Goal: Information Seeking & Learning: Learn about a topic

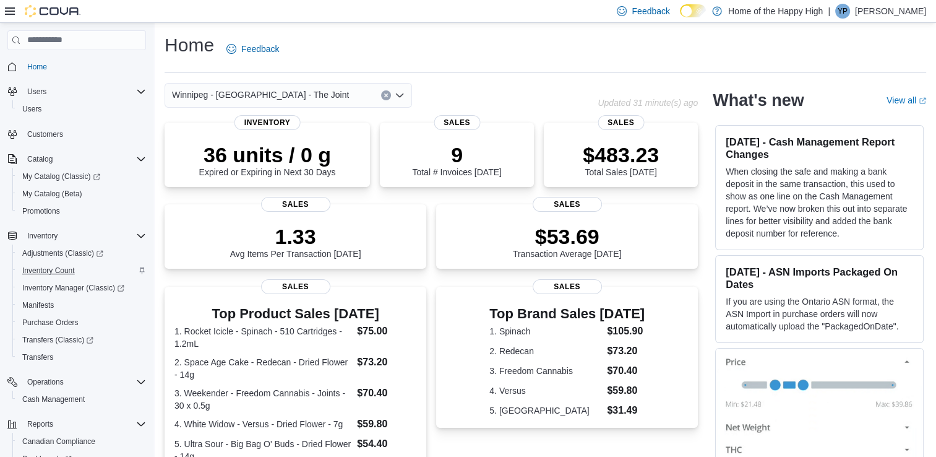
scroll to position [100, 0]
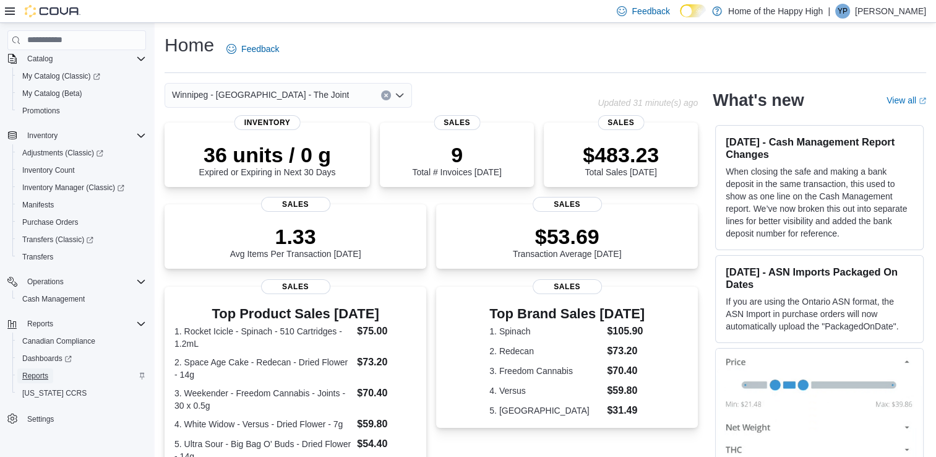
click at [37, 378] on span "Reports" at bounding box center [35, 376] width 26 height 10
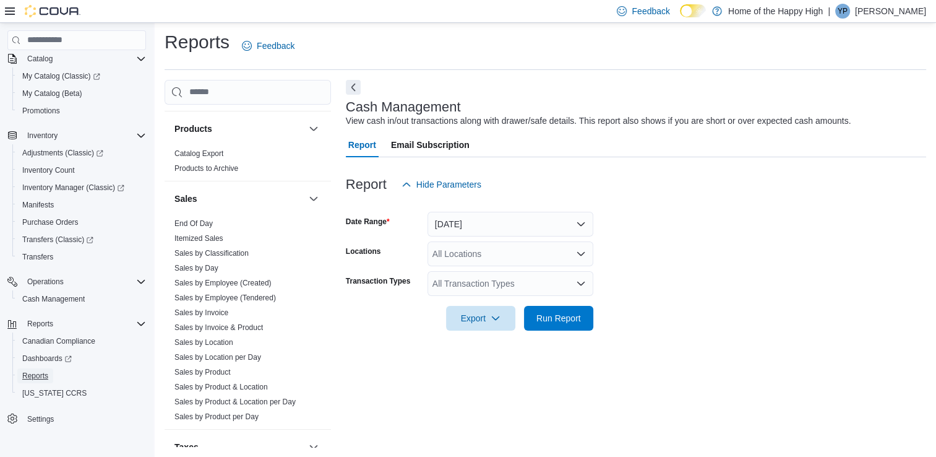
scroll to position [727, 0]
click at [204, 282] on link "Sales by Employee (Created)" at bounding box center [222, 282] width 97 height 9
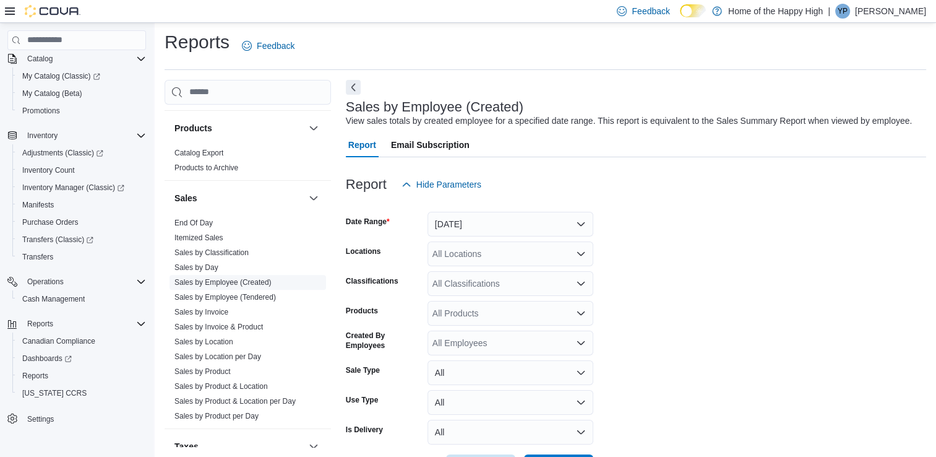
scroll to position [28, 0]
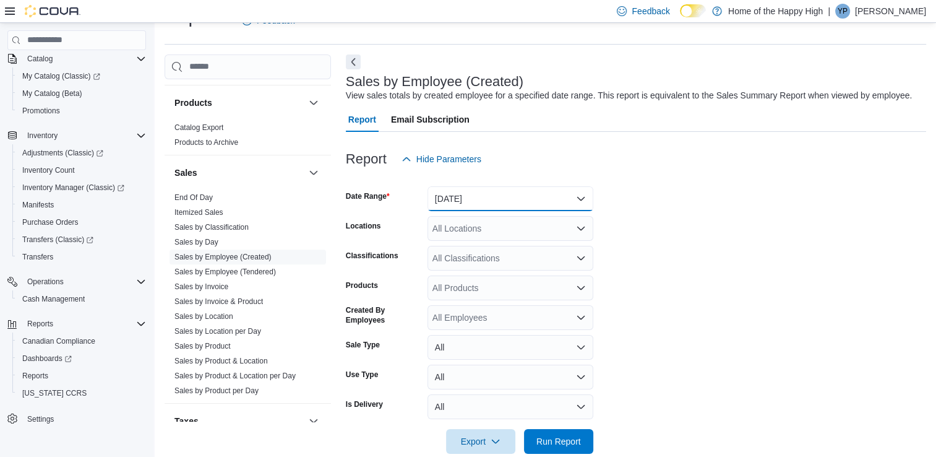
click at [524, 194] on button "[DATE]" at bounding box center [511, 198] width 166 height 25
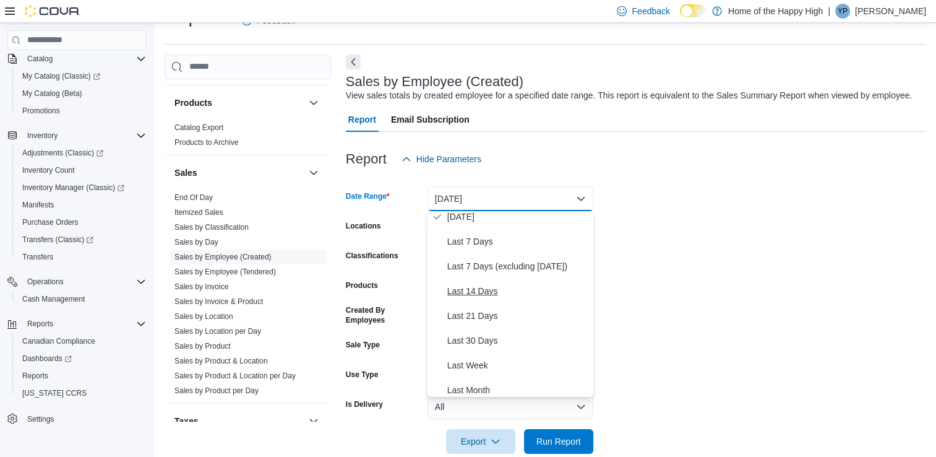
scroll to position [58, 0]
click at [467, 293] on span "Last 14 Days" at bounding box center [517, 289] width 141 height 15
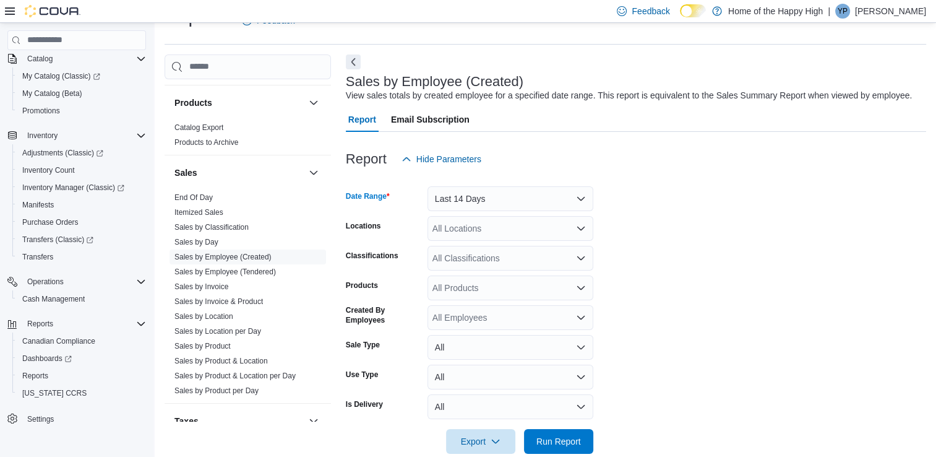
click at [525, 226] on div "All Locations" at bounding box center [511, 228] width 166 height 25
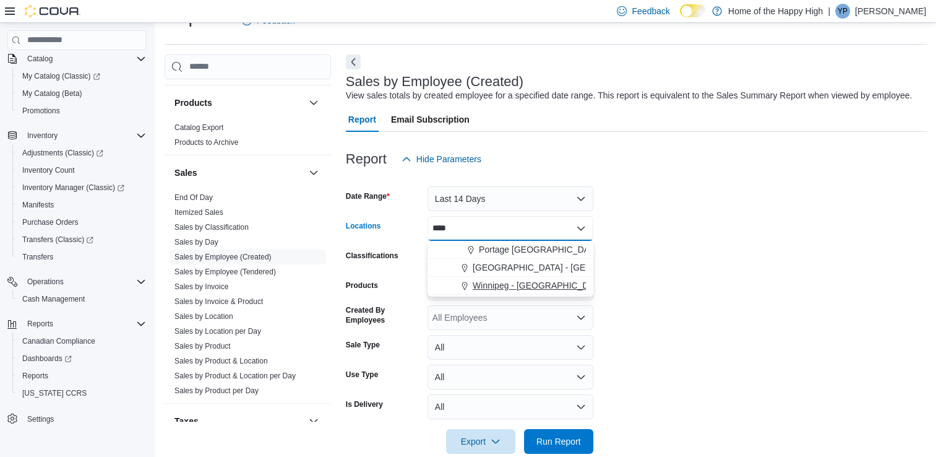
type input "****"
click at [525, 281] on span "Winnipeg - [GEOGRAPHIC_DATA] - The Joint" at bounding box center [561, 285] width 177 height 12
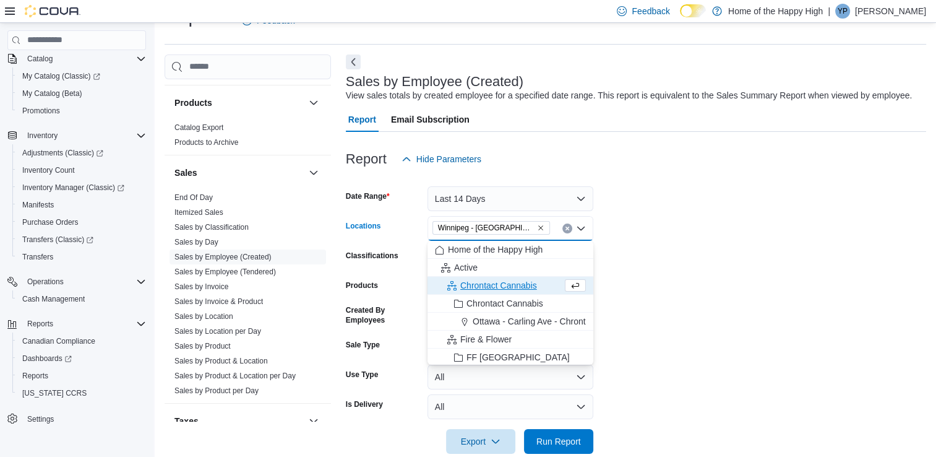
click at [664, 277] on form "Date Range Last 14 Days Locations [GEOGRAPHIC_DATA] - [GEOGRAPHIC_DATA] - The J…" at bounding box center [636, 312] width 580 height 282
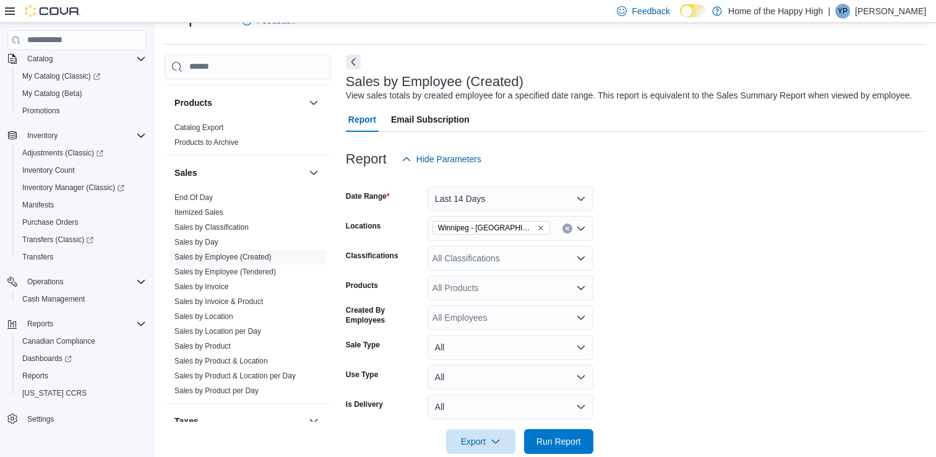
click at [478, 320] on div "All Employees" at bounding box center [511, 317] width 166 height 25
type input "*****"
click at [478, 298] on span "[PERSON_NAME]" at bounding box center [510, 295] width 151 height 12
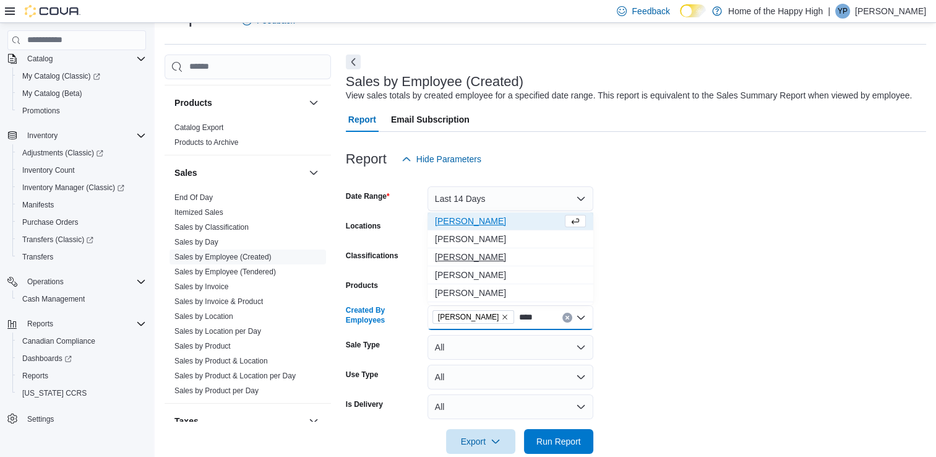
type input "****"
click at [463, 258] on span "[PERSON_NAME]" at bounding box center [510, 257] width 151 height 12
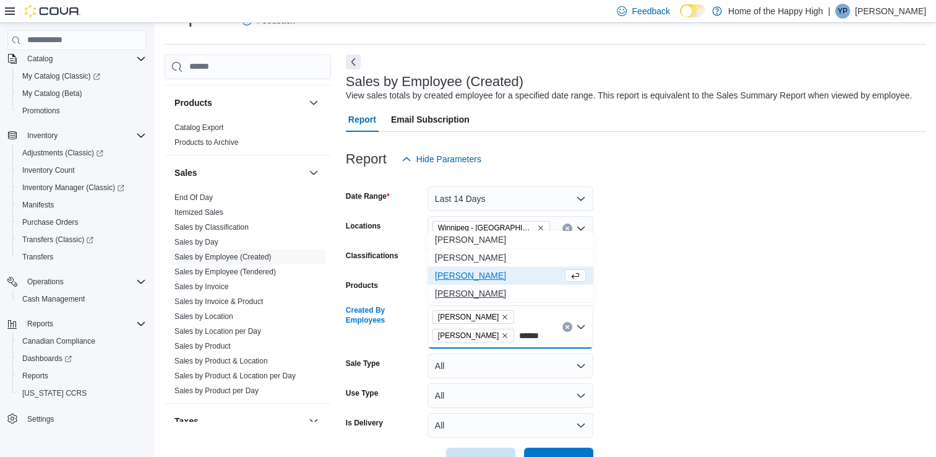
type input "******"
click at [477, 288] on span "[PERSON_NAME]" at bounding box center [510, 293] width 151 height 12
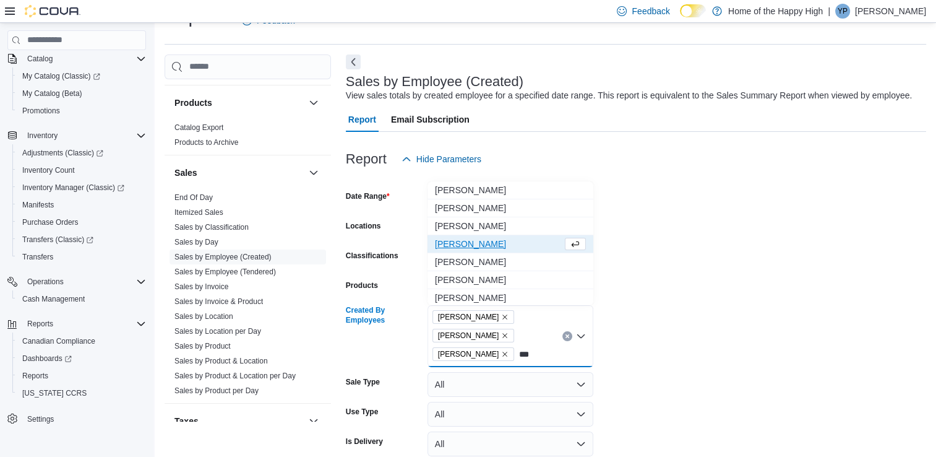
type input "***"
click at [460, 241] on span "[PERSON_NAME]" at bounding box center [498, 244] width 127 height 12
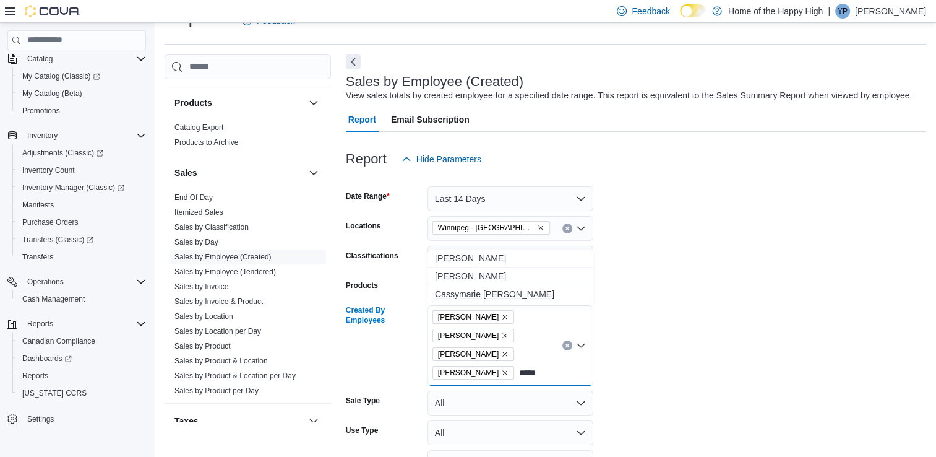
type input "*****"
click at [467, 291] on span "Cassymarie [PERSON_NAME]" at bounding box center [510, 294] width 151 height 12
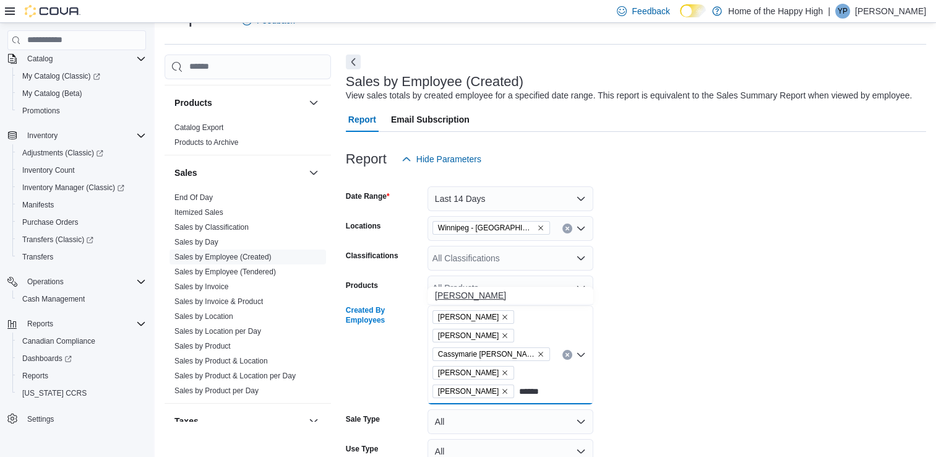
type input "******"
click at [473, 290] on span "[PERSON_NAME]" at bounding box center [510, 295] width 151 height 12
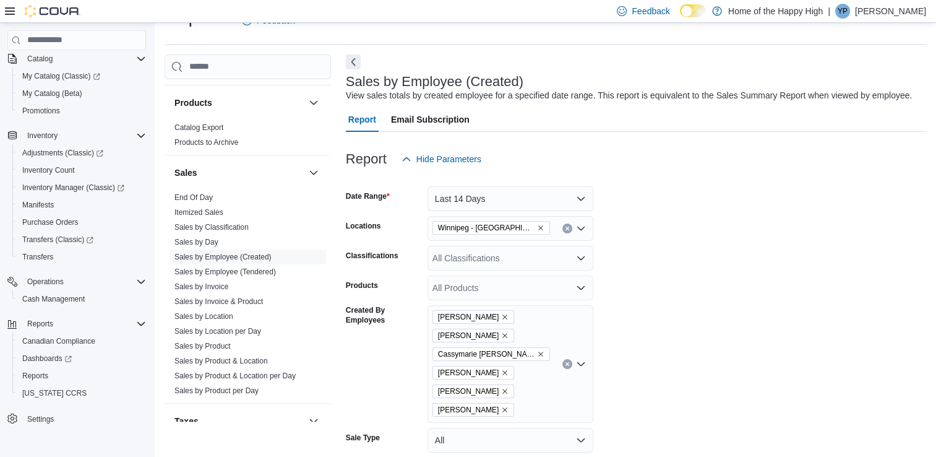
click at [661, 296] on form "Date Range Last 14 Days Locations [GEOGRAPHIC_DATA] - [GEOGRAPHIC_DATA] - The J…" at bounding box center [636, 358] width 580 height 375
click at [528, 404] on div "[PERSON_NAME] [PERSON_NAME] Cassymarie D'[PERSON_NAME] [PERSON_NAME] [PERSON_NA…" at bounding box center [511, 364] width 166 height 118
type input "*****"
click at [468, 292] on span "[PERSON_NAME]" at bounding box center [510, 295] width 151 height 12
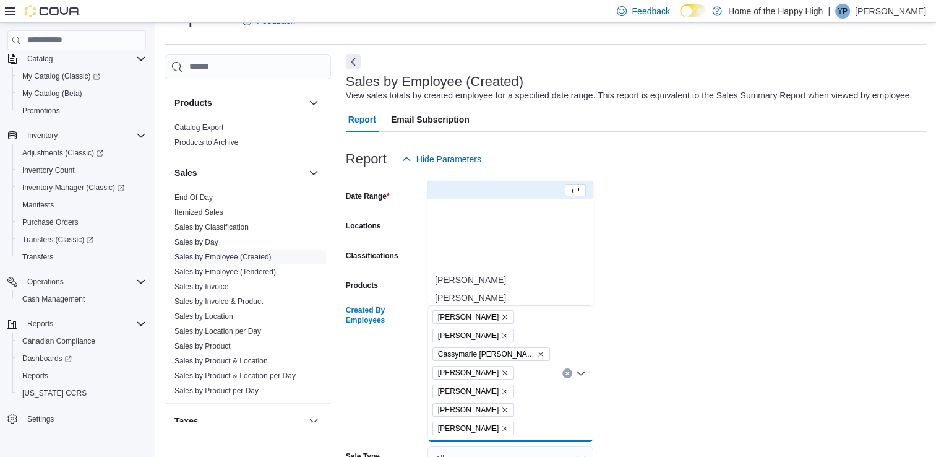
click at [700, 397] on form "Date Range Last 14 Days Locations [GEOGRAPHIC_DATA] - [GEOGRAPHIC_DATA] - The J…" at bounding box center [636, 367] width 580 height 393
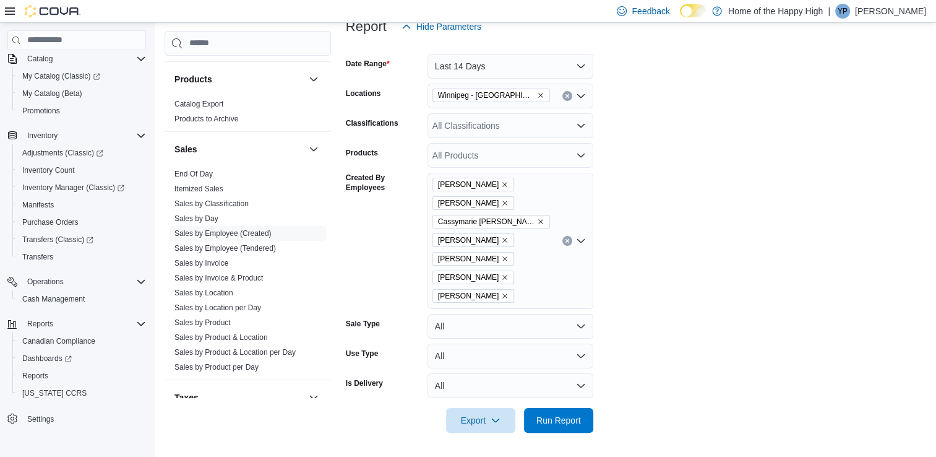
scroll to position [161, 0]
click at [570, 419] on span "Run Report" at bounding box center [558, 419] width 45 height 12
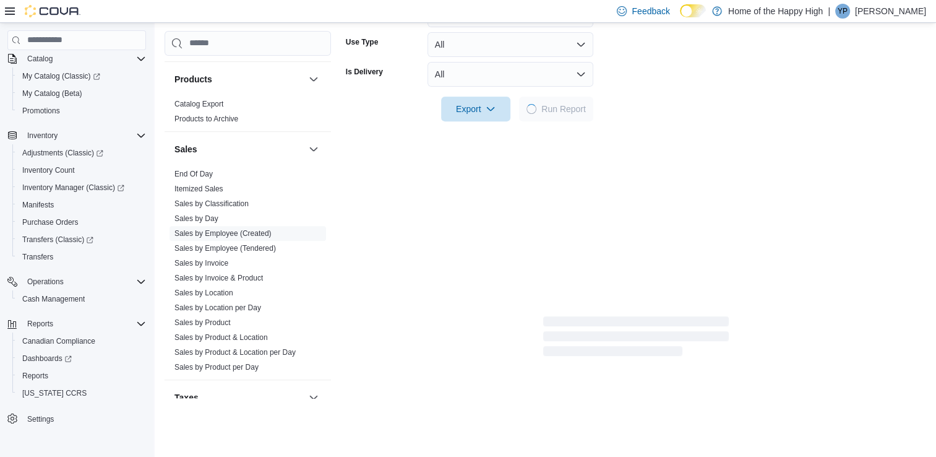
scroll to position [473, 0]
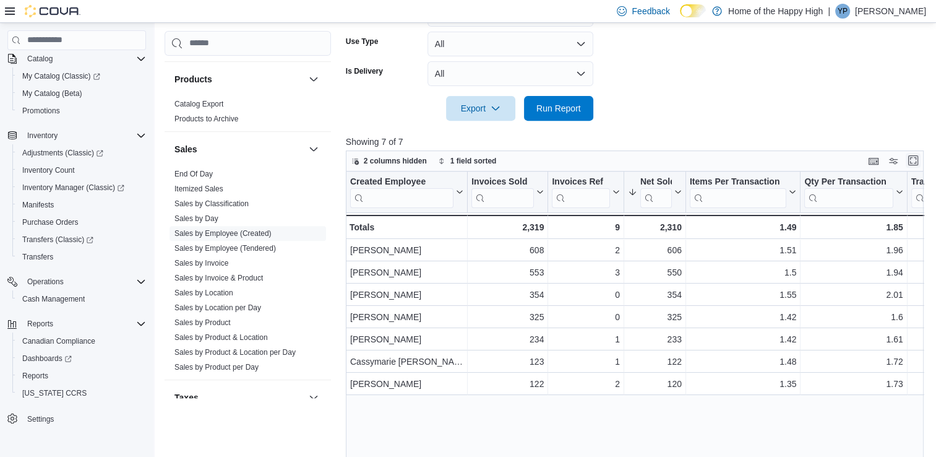
click at [921, 161] on button "Enter fullscreen" at bounding box center [913, 160] width 15 height 15
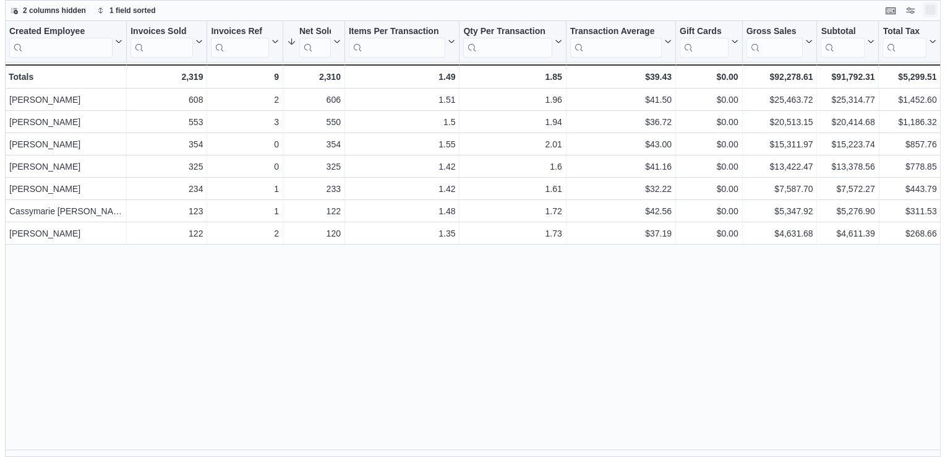
scroll to position [0, 0]
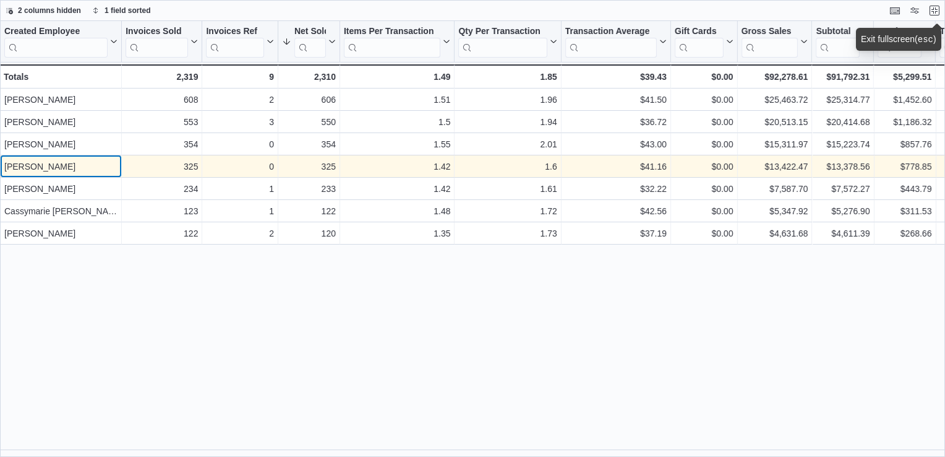
click at [43, 166] on div "[PERSON_NAME]" at bounding box center [60, 166] width 113 height 15
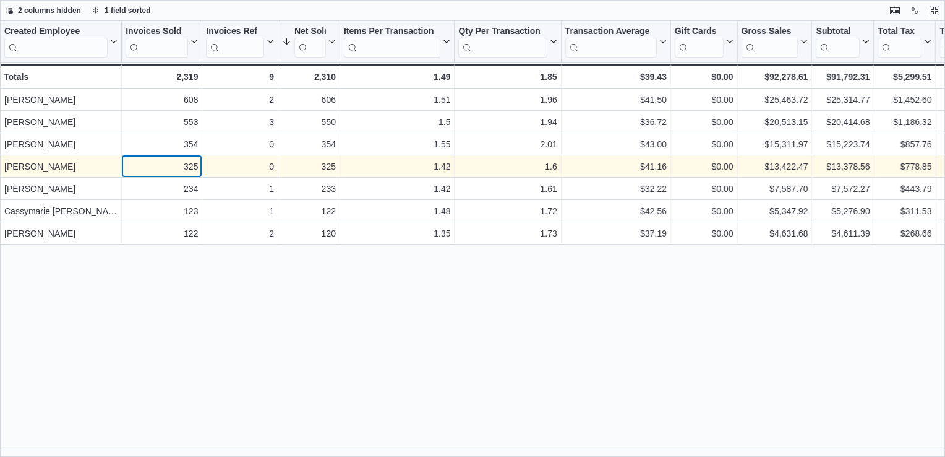
click at [147, 166] on div "325" at bounding box center [162, 166] width 72 height 15
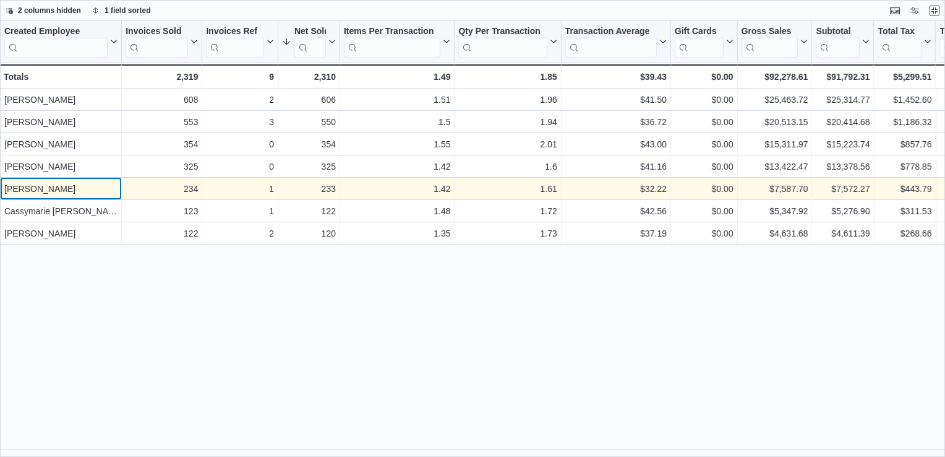
click at [56, 197] on div "[PERSON_NAME] - Created Employee, column 1, row 5" at bounding box center [61, 189] width 122 height 22
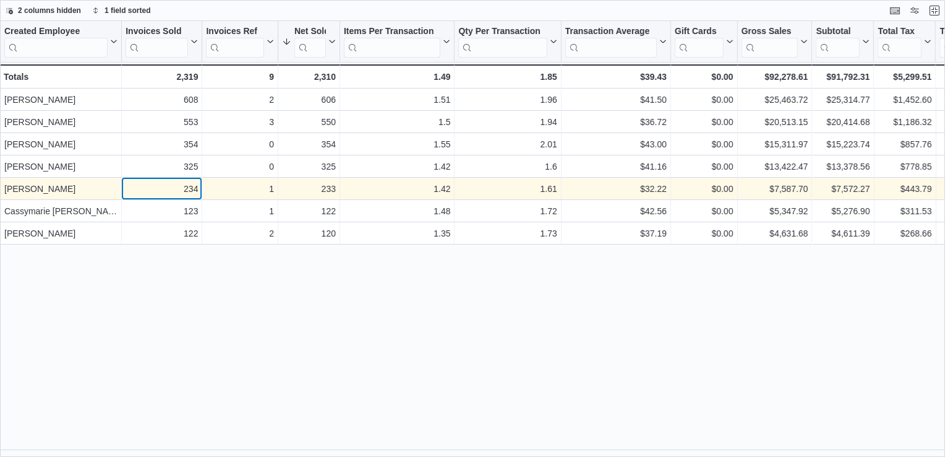
click at [161, 188] on div "234" at bounding box center [162, 188] width 72 height 15
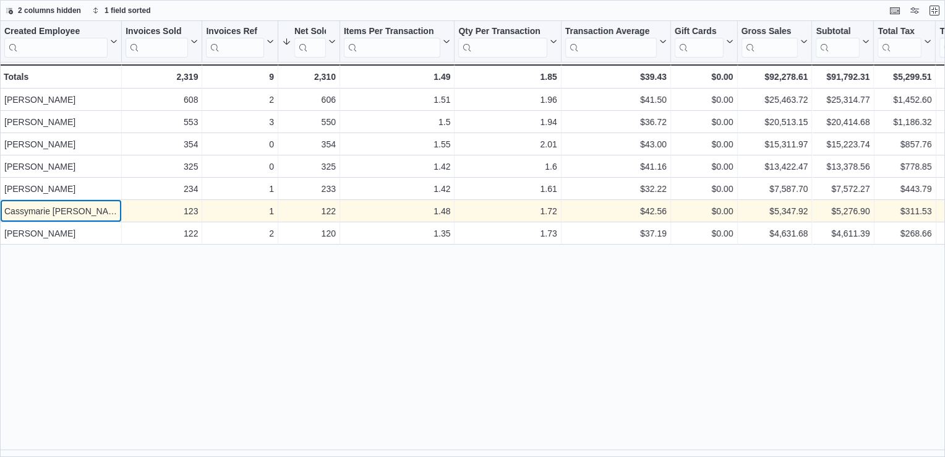
click at [72, 209] on div "Cassymarie [PERSON_NAME]" at bounding box center [60, 211] width 113 height 15
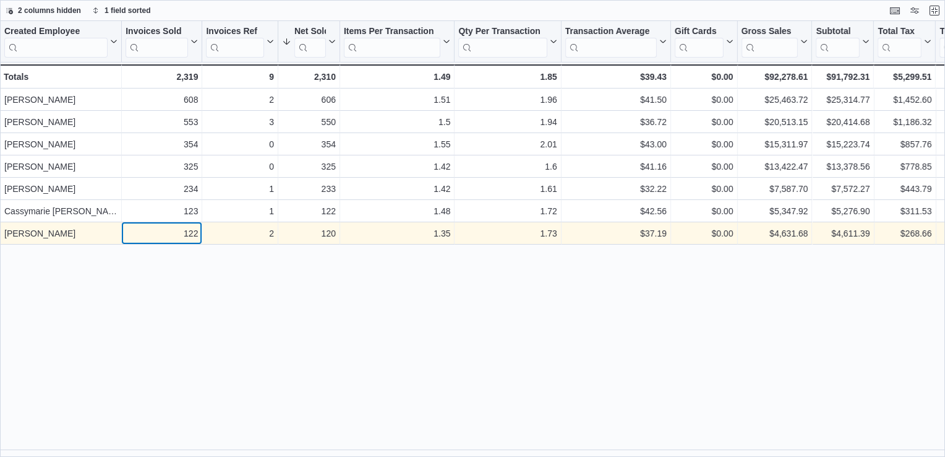
click at [164, 222] on div "122 - Invoices Sold, column 2, row 7" at bounding box center [162, 233] width 80 height 22
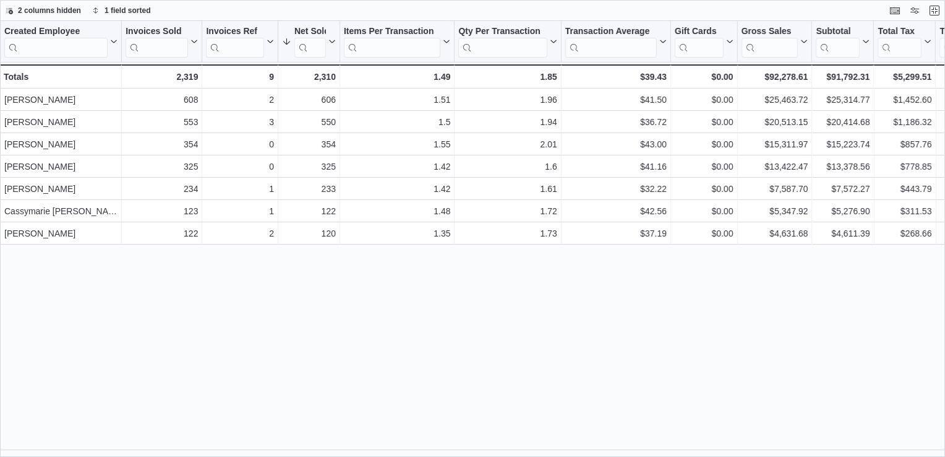
click at [160, 278] on div "Created Employee Click to view column header actions Invoices Sold Click to vie…" at bounding box center [472, 239] width 945 height 436
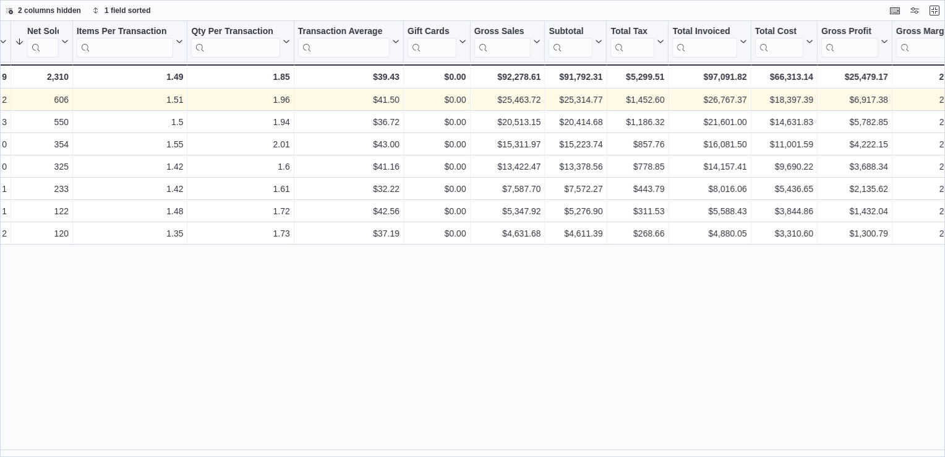
scroll to position [0, 289]
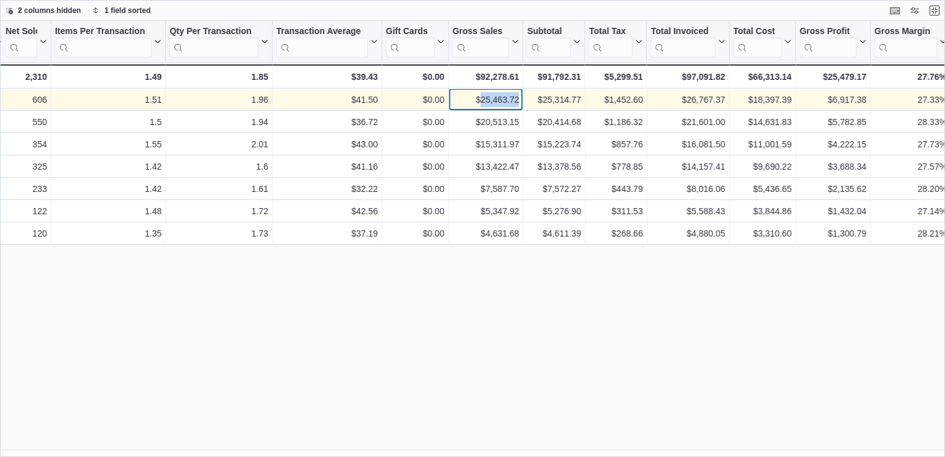
drag, startPoint x: 482, startPoint y: 103, endPoint x: 527, endPoint y: 103, distance: 45.2
click at [527, 103] on div "2 - Invoices Ref, column 3, row 1 606 - Net Sold, column 4, row 1 1.51 - Items …" at bounding box center [528, 99] width 1634 height 22
drag, startPoint x: 527, startPoint y: 103, endPoint x: 611, endPoint y: 98, distance: 83.7
click at [611, 98] on div "$1,452.60" at bounding box center [617, 99] width 54 height 15
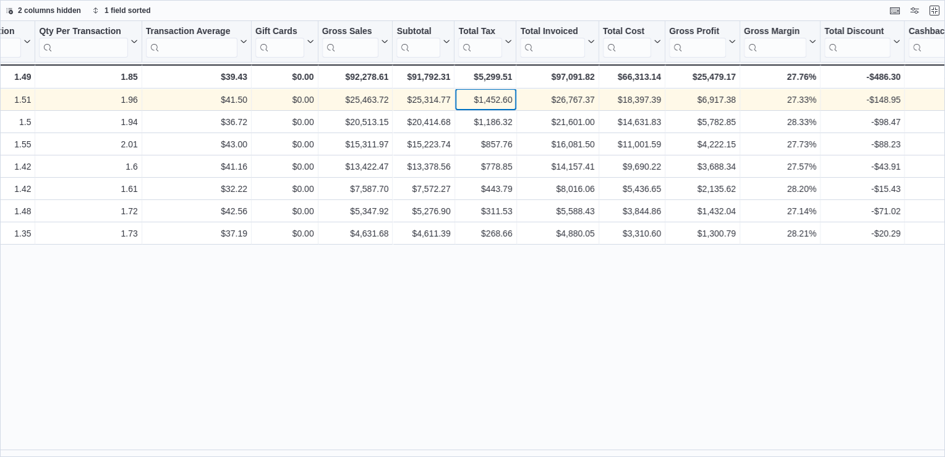
scroll to position [0, 424]
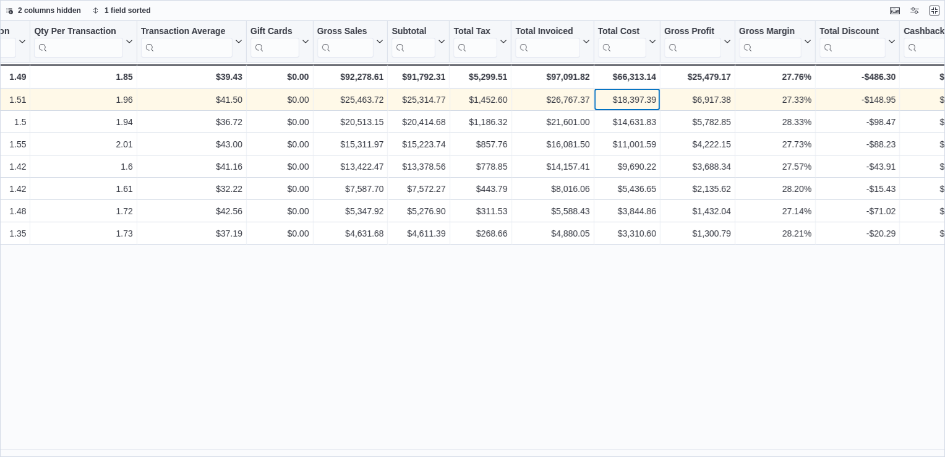
click at [630, 105] on div "$18,397.39" at bounding box center [627, 99] width 58 height 15
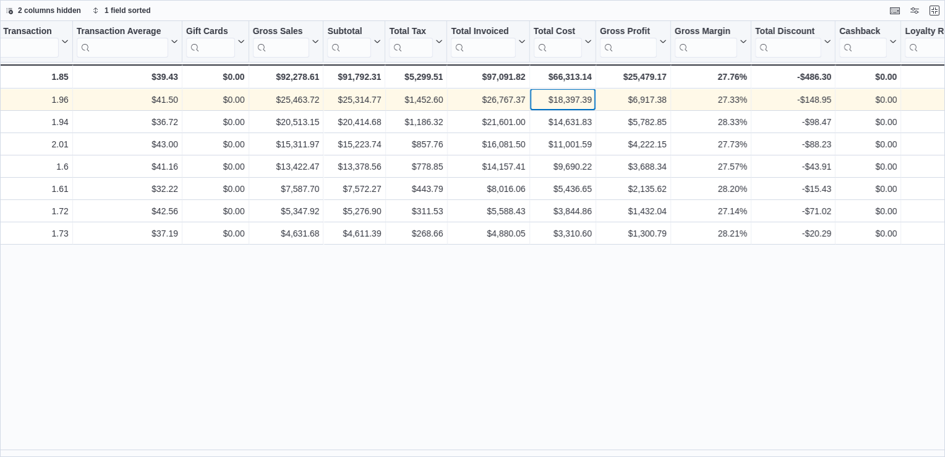
scroll to position [0, 569]
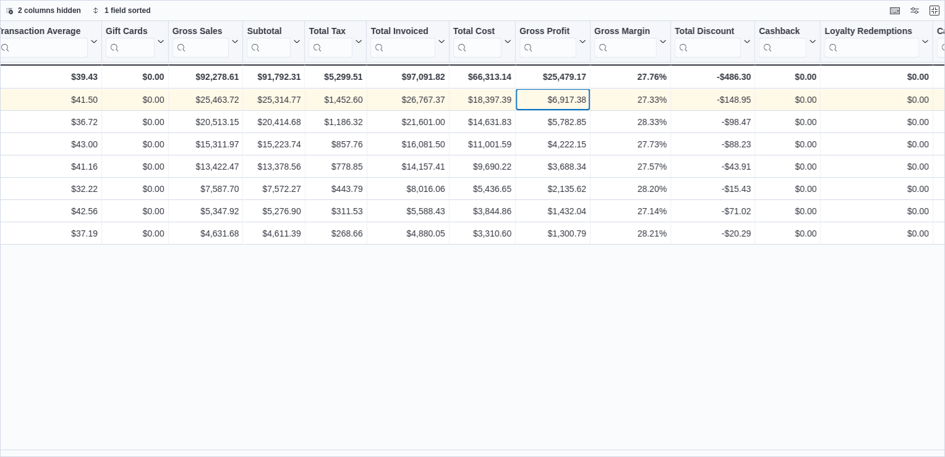
click at [559, 102] on div "$6,917.38" at bounding box center [553, 99] width 67 height 15
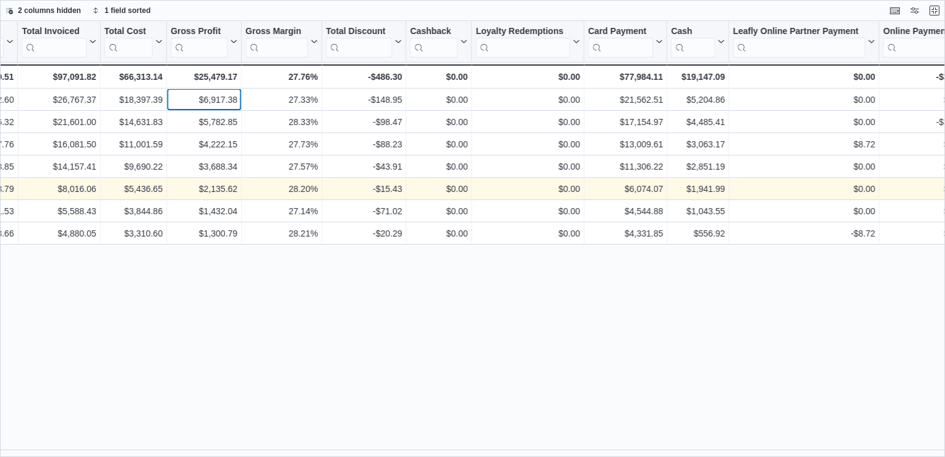
scroll to position [0, 958]
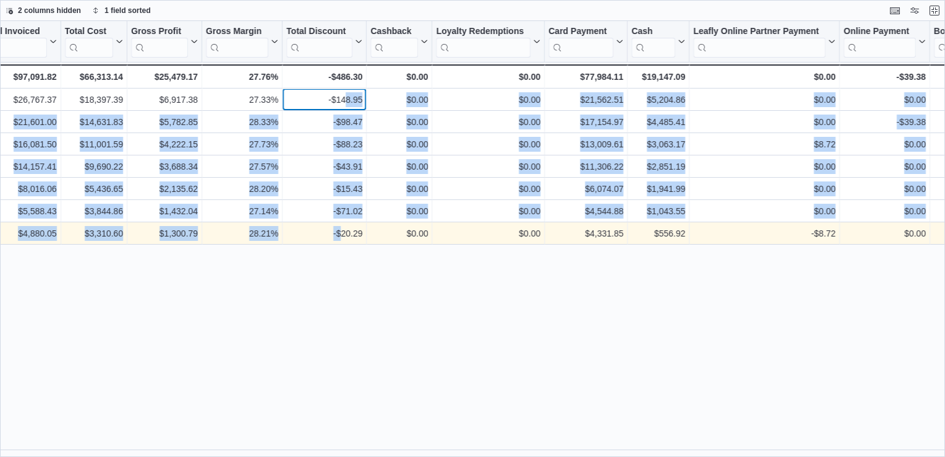
drag, startPoint x: 346, startPoint y: 105, endPoint x: 339, endPoint y: 239, distance: 133.8
click at [339, 239] on div "Created Employee Click to view column header actions Invoices Sold Click to vie…" at bounding box center [90, 132] width 2096 height 223
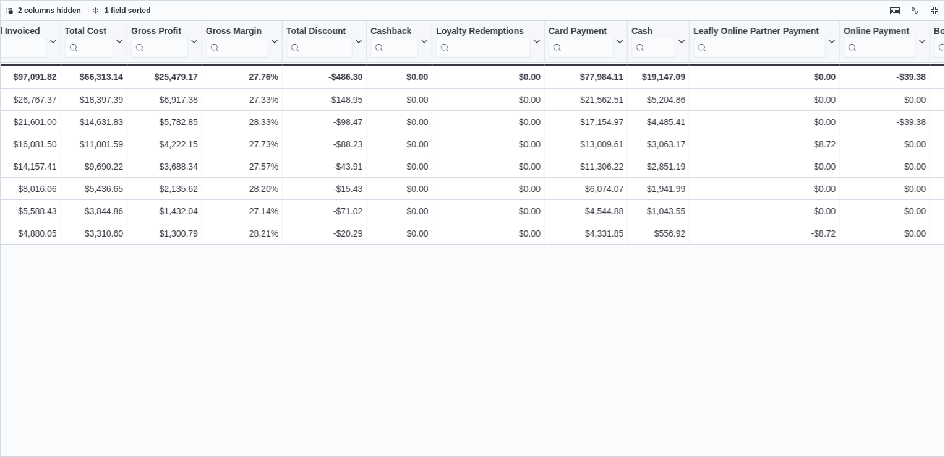
drag, startPoint x: 339, startPoint y: 239, endPoint x: 348, endPoint y: 285, distance: 47.2
click at [348, 285] on div "Created Employee Click to view column header actions Invoices Sold Click to vie…" at bounding box center [472, 239] width 945 height 436
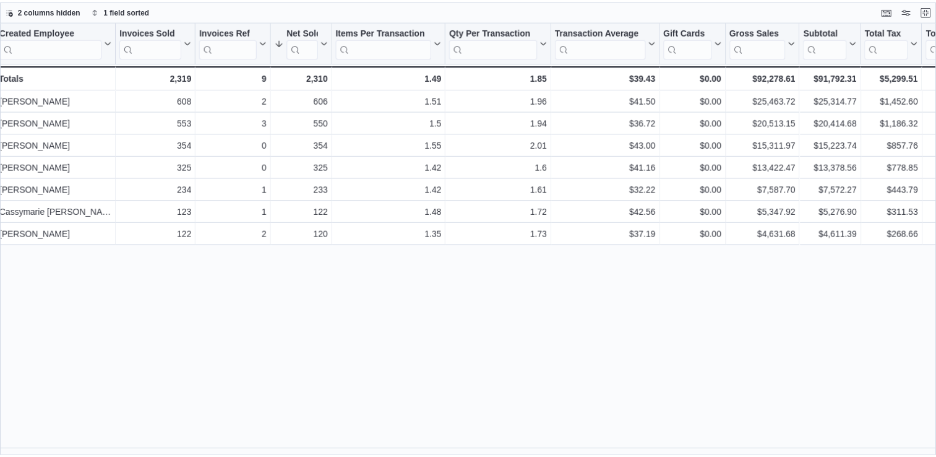
scroll to position [0, 0]
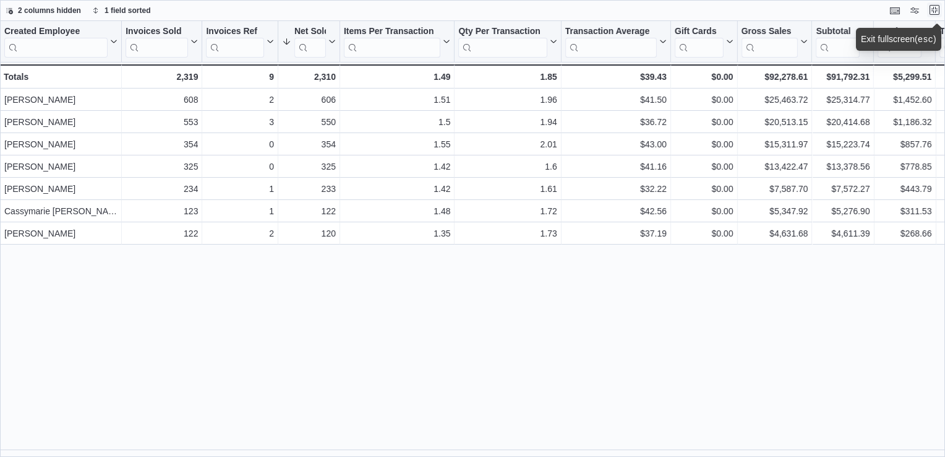
click at [934, 9] on button "Exit fullscreen" at bounding box center [934, 9] width 15 height 15
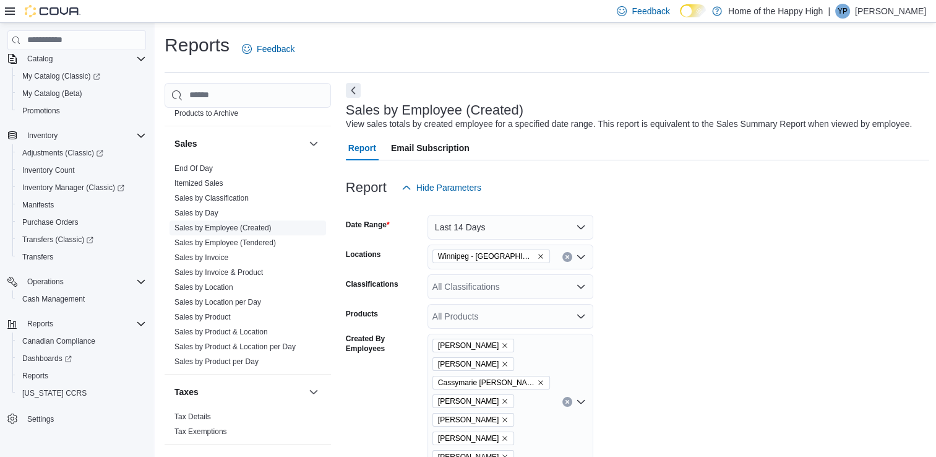
scroll to position [789, 0]
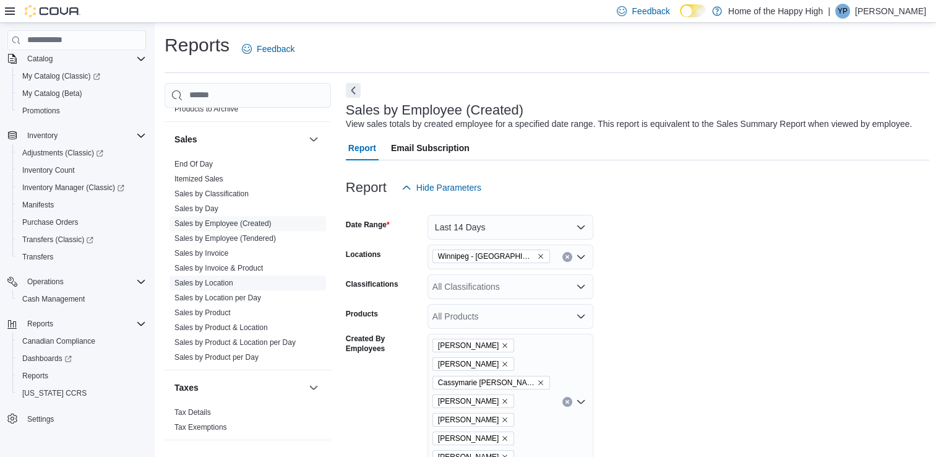
click at [213, 283] on link "Sales by Location" at bounding box center [203, 282] width 59 height 9
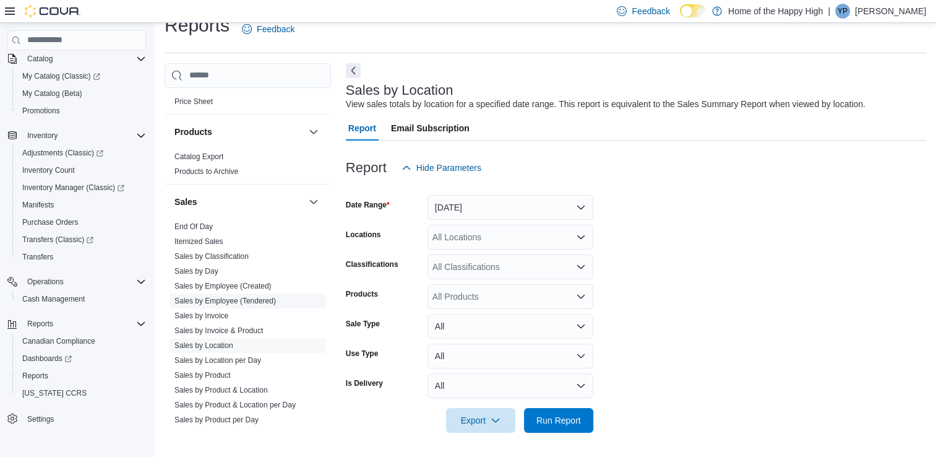
scroll to position [789, 0]
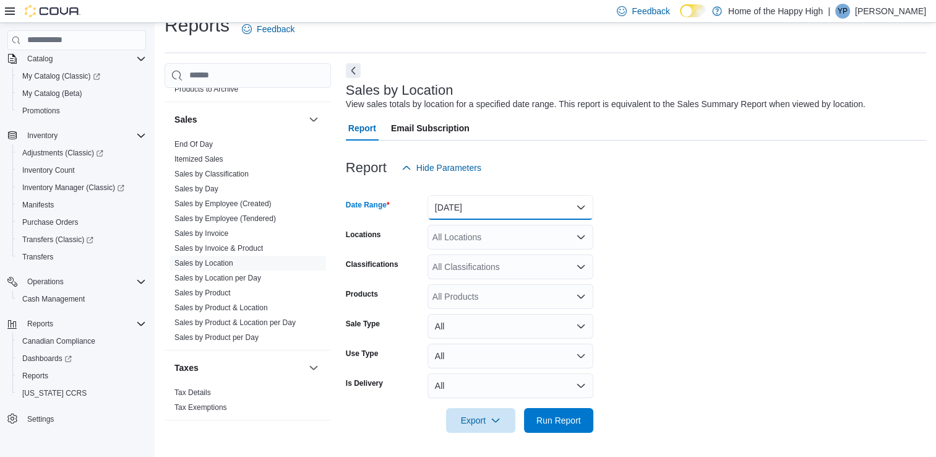
click at [509, 203] on button "[DATE]" at bounding box center [511, 207] width 166 height 25
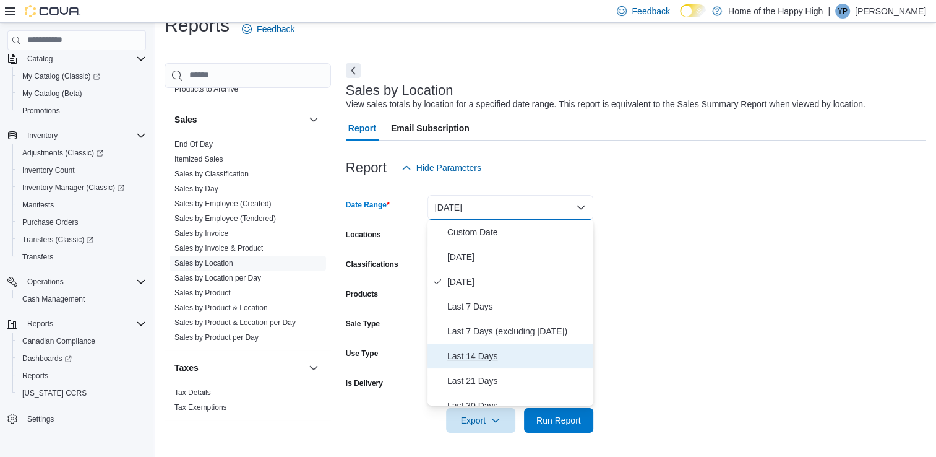
click at [468, 358] on span "Last 14 Days" at bounding box center [517, 355] width 141 height 15
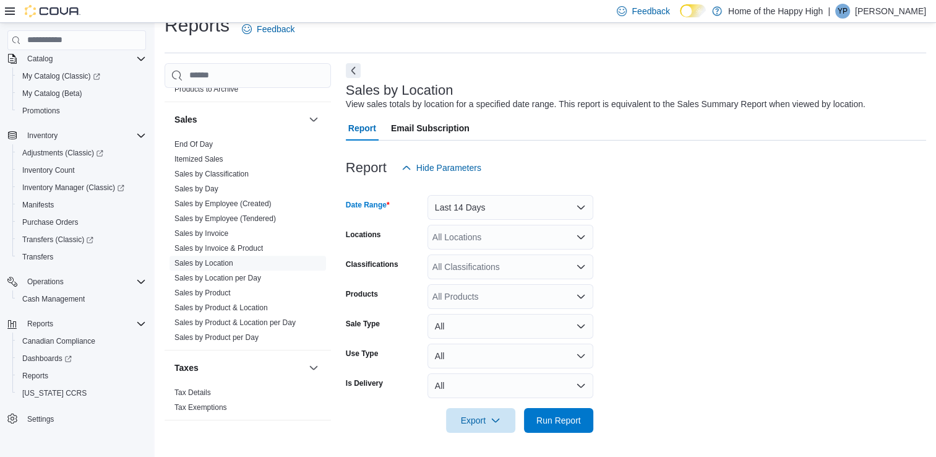
click at [651, 234] on form "Date Range Last 14 Days Locations All Locations Classifications All Classificat…" at bounding box center [636, 306] width 580 height 252
click at [484, 241] on div "All Locations" at bounding box center [511, 237] width 166 height 25
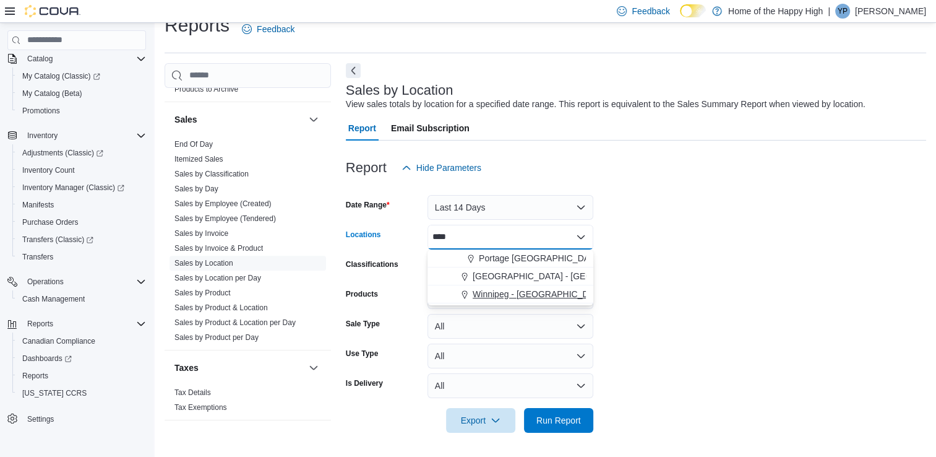
type input "****"
click at [512, 301] on button "Winnipeg - [GEOGRAPHIC_DATA] - The Joint" at bounding box center [511, 294] width 166 height 18
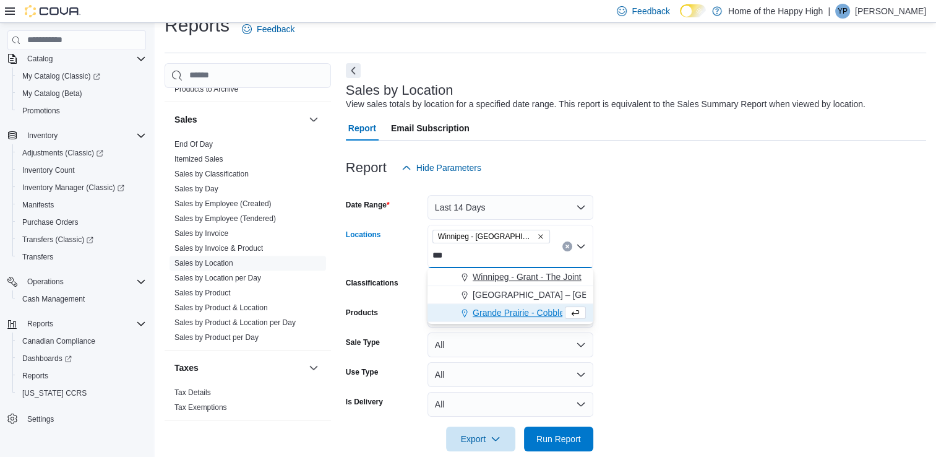
type input "***"
click at [515, 281] on span "Winnipeg - Grant - The Joint" at bounding box center [527, 276] width 109 height 12
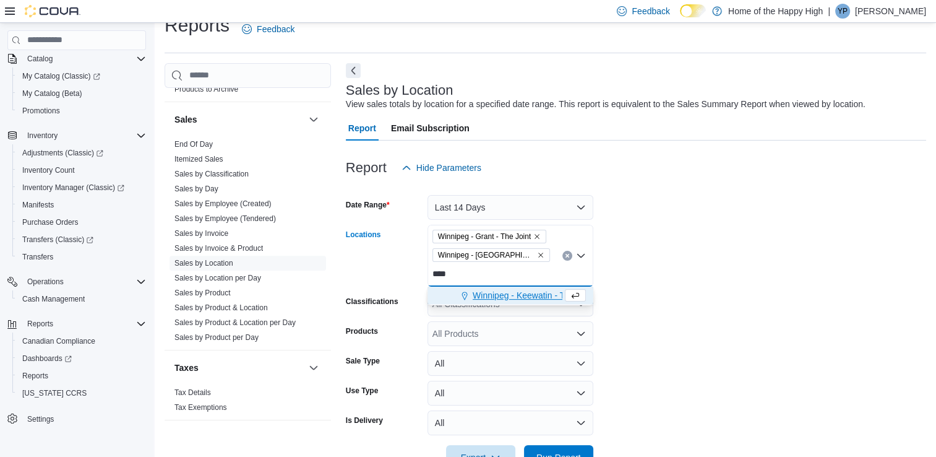
type input "****"
click at [520, 298] on span "Winnipeg - Keewatin - The Joint" at bounding box center [534, 295] width 123 height 12
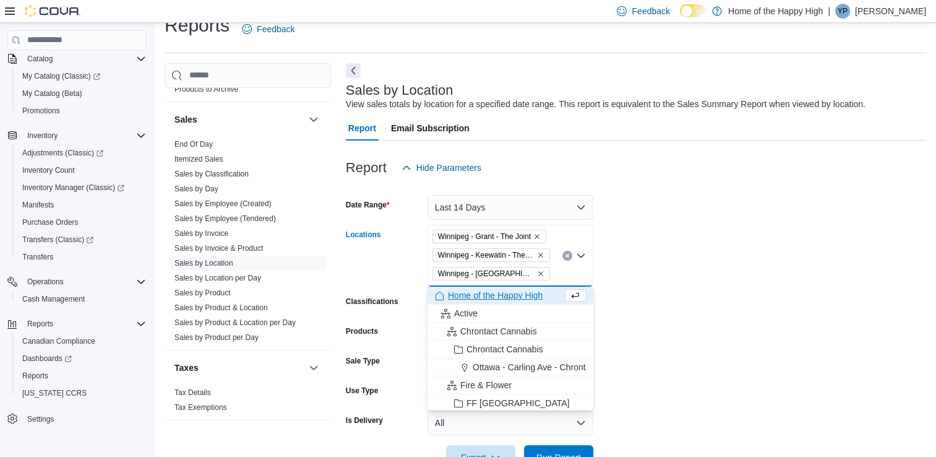
click at [647, 291] on form "Date Range Last 14 Days Locations [GEOGRAPHIC_DATA] - [GEOGRAPHIC_DATA] - The J…" at bounding box center [636, 325] width 580 height 290
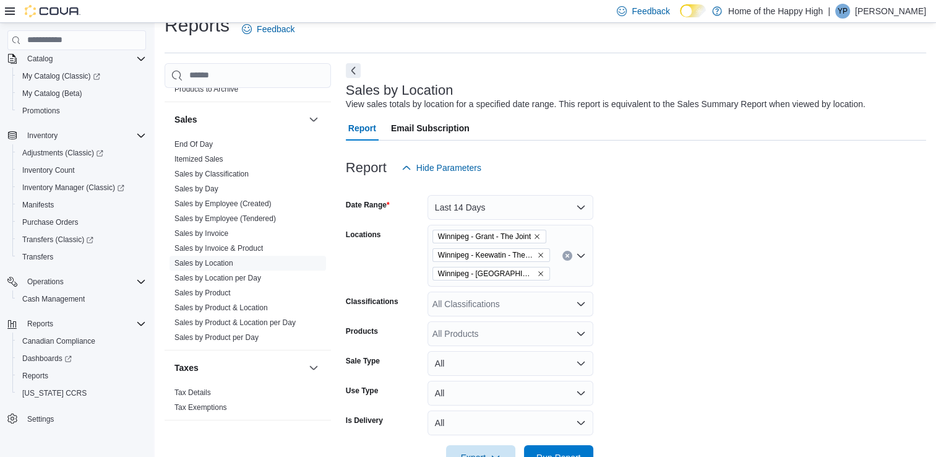
scroll to position [57, 0]
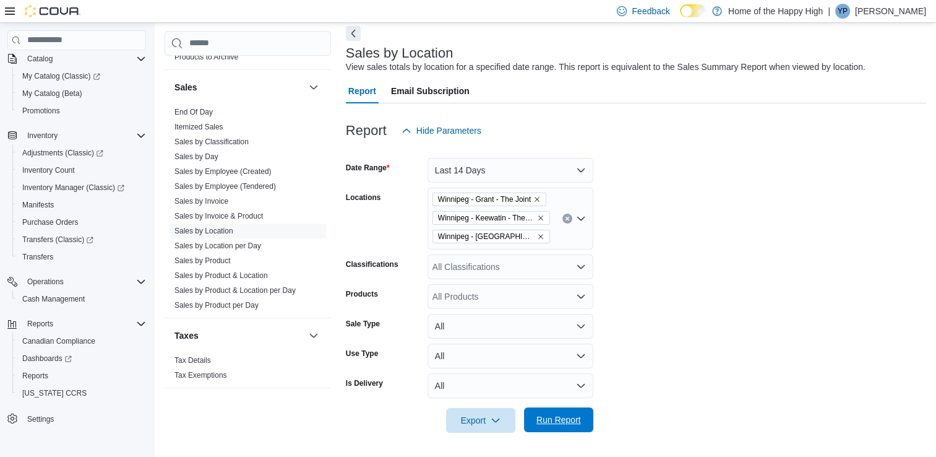
click at [564, 424] on span "Run Report" at bounding box center [558, 419] width 45 height 12
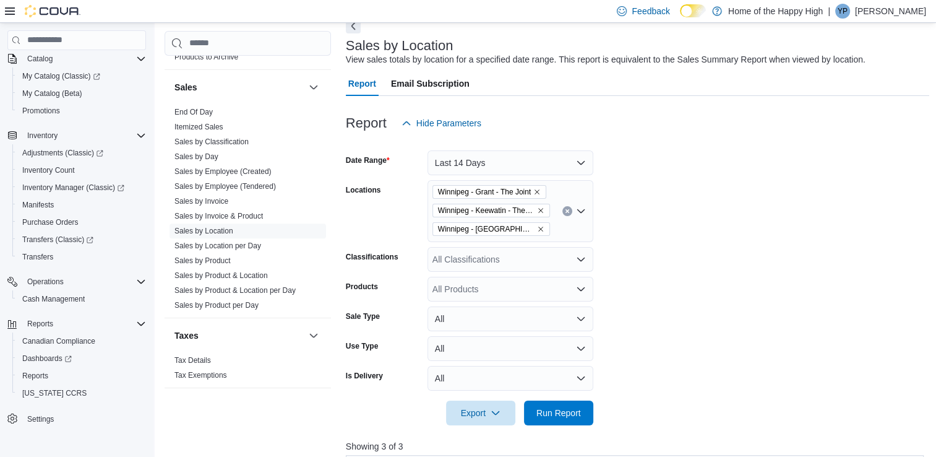
scroll to position [64, 0]
click at [690, 291] on form "Date Range Last 14 Days Locations [GEOGRAPHIC_DATA] - Grant - The Joint [GEOGRA…" at bounding box center [638, 281] width 584 height 290
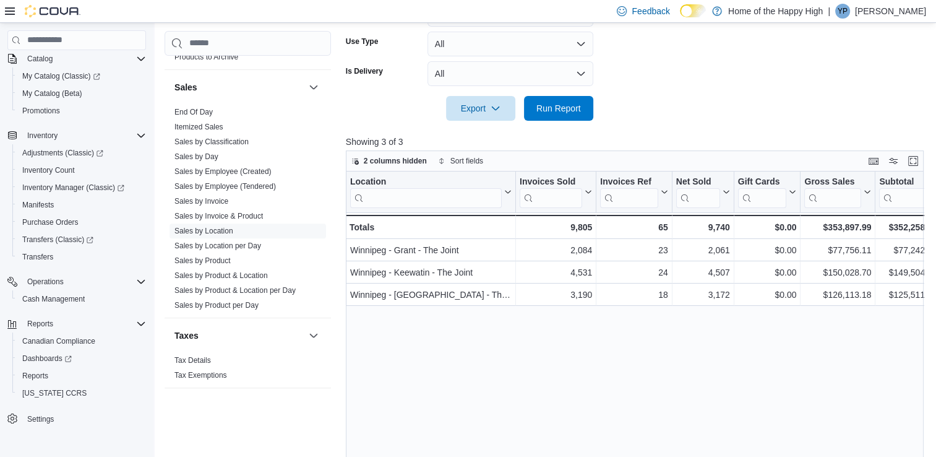
scroll to position [338, 0]
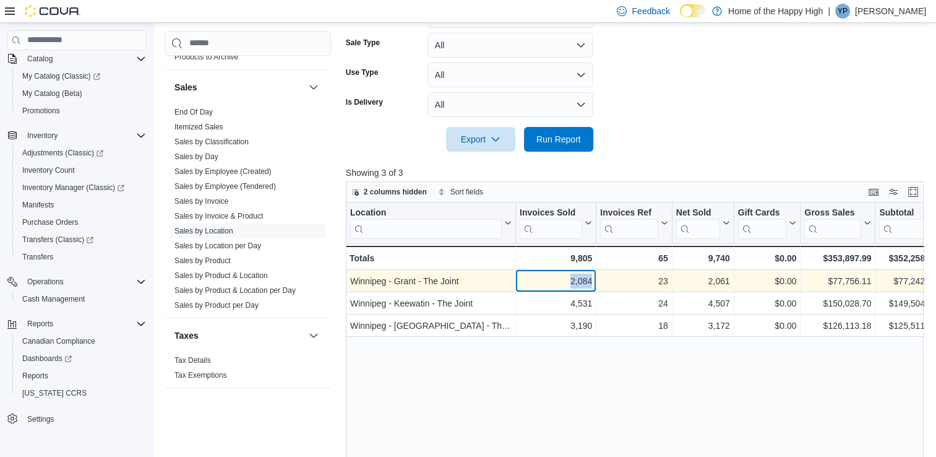
drag, startPoint x: 562, startPoint y: 281, endPoint x: 590, endPoint y: 281, distance: 28.5
click at [590, 281] on div "2,084" at bounding box center [556, 280] width 72 height 15
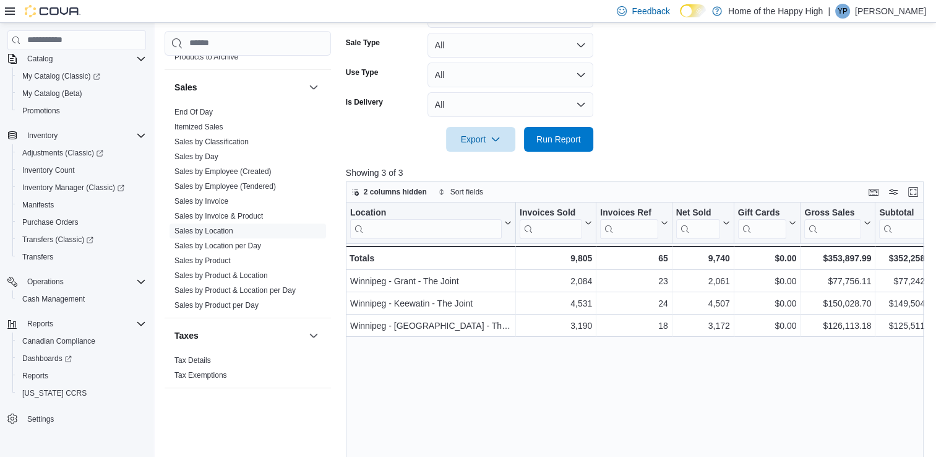
drag, startPoint x: 590, startPoint y: 281, endPoint x: 588, endPoint y: 385, distance: 104.0
click at [588, 385] on div "Location Click to view column header actions Invoices Sold Click to view column…" at bounding box center [638, 374] width 584 height 345
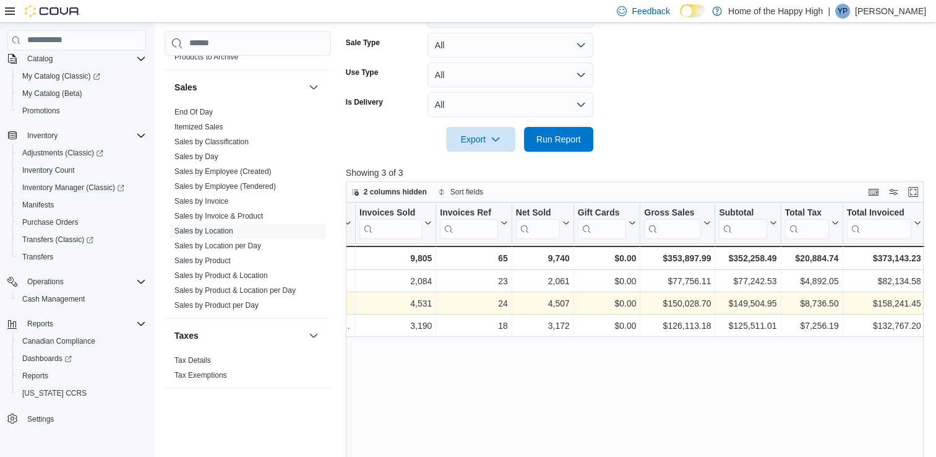
scroll to position [0, 161]
drag, startPoint x: 656, startPoint y: 298, endPoint x: 705, endPoint y: 307, distance: 49.1
click at [705, 307] on div "$150,028.70" at bounding box center [676, 303] width 67 height 15
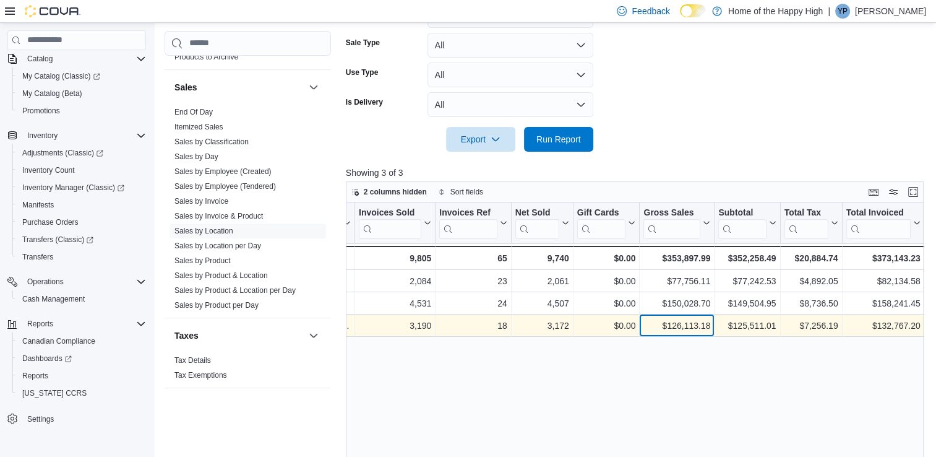
drag, startPoint x: 705, startPoint y: 307, endPoint x: 684, endPoint y: 327, distance: 28.4
click at [684, 327] on div "$126,113.18" at bounding box center [676, 325] width 67 height 15
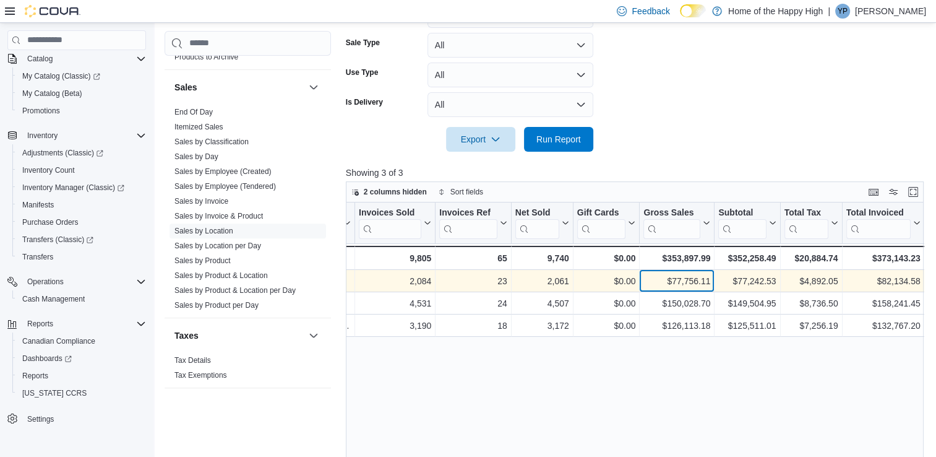
click at [675, 284] on div "$77,756.11" at bounding box center [676, 280] width 67 height 15
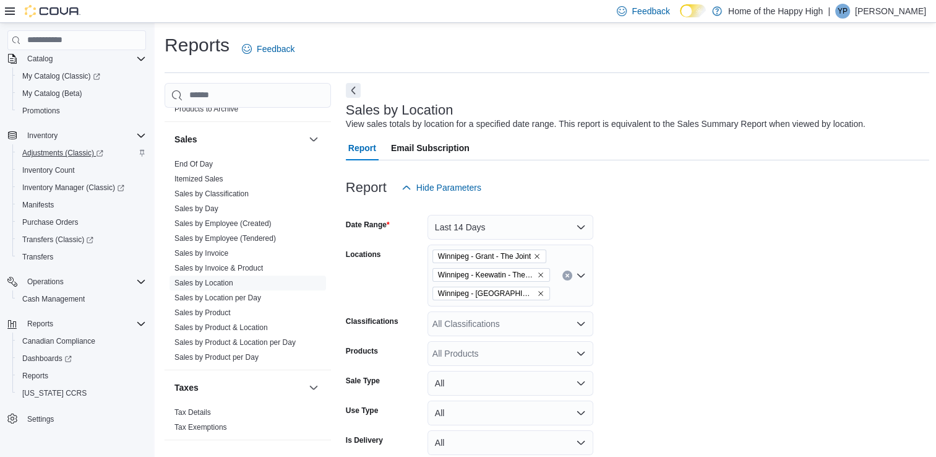
scroll to position [0, 0]
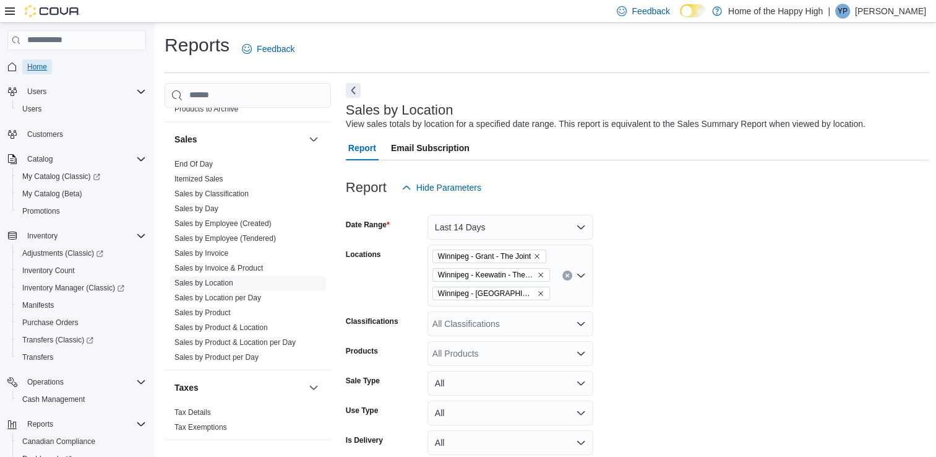
click at [45, 68] on span "Home" at bounding box center [37, 67] width 20 height 10
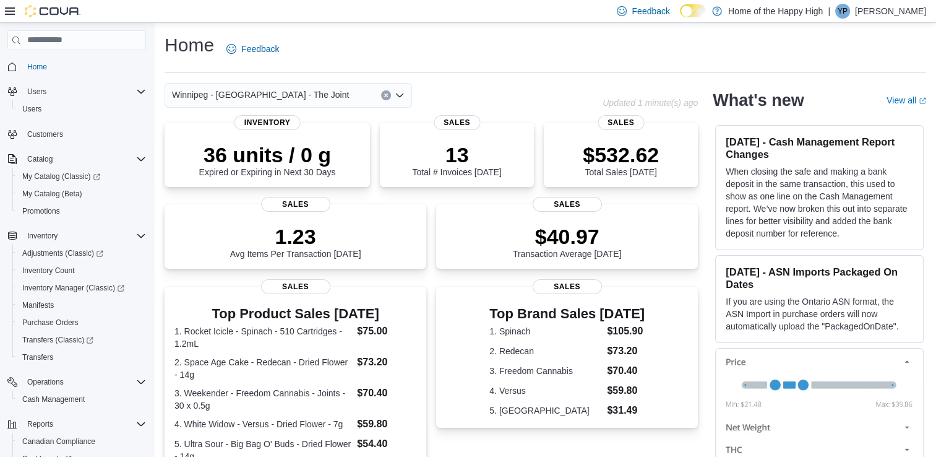
click at [689, 192] on div "36 units / 0 g Expired or Expiring in Next 30 Days Inventory 13 Total # Invoice…" at bounding box center [431, 433] width 533 height 620
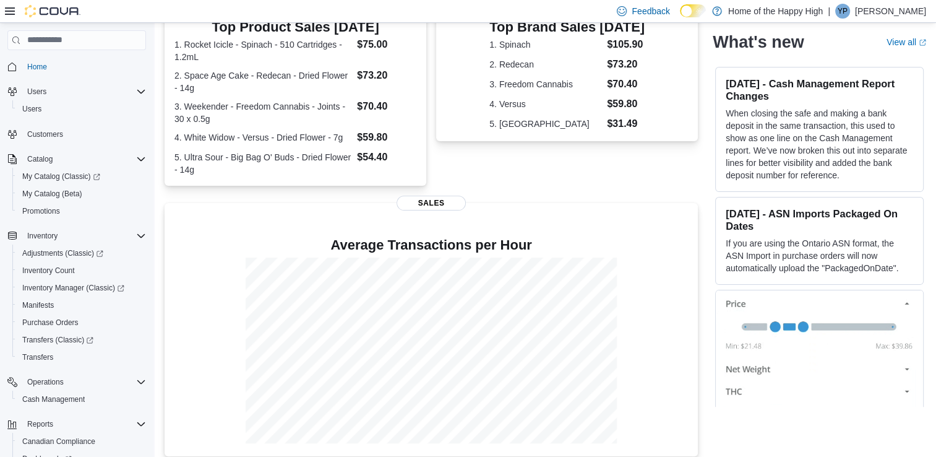
scroll to position [299, 0]
